Goal: Task Accomplishment & Management: Use online tool/utility

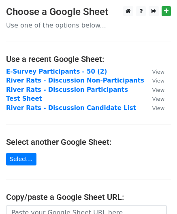
scroll to position [42, 0]
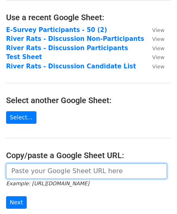
click at [16, 173] on input "url" at bounding box center [86, 170] width 160 height 15
paste input "[URL][DOMAIN_NAME]"
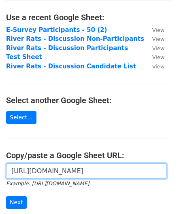
scroll to position [0, 177]
type input "[URL][DOMAIN_NAME]"
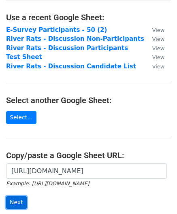
click at [17, 197] on input "Next" at bounding box center [16, 202] width 21 height 13
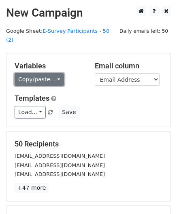
click at [51, 73] on link "Copy/paste..." at bounding box center [39, 79] width 49 height 13
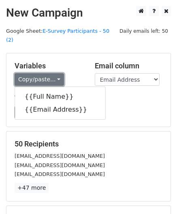
click at [49, 73] on link "Copy/paste..." at bounding box center [39, 79] width 49 height 13
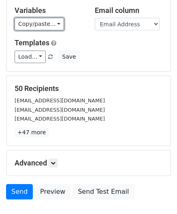
scroll to position [56, 0]
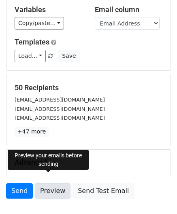
click at [44, 183] on link "Preview" at bounding box center [53, 190] width 36 height 15
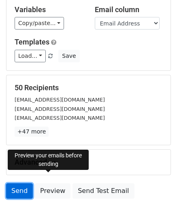
click at [15, 183] on link "Send" at bounding box center [19, 190] width 27 height 15
